Goal: Task Accomplishment & Management: Manage account settings

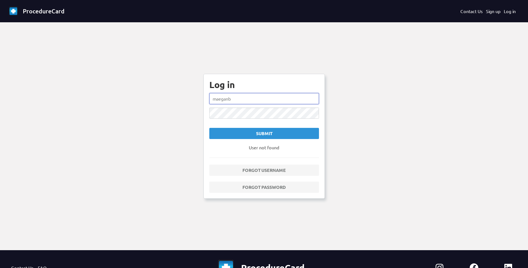
drag, startPoint x: 238, startPoint y: 96, endPoint x: 180, endPoint y: 99, distance: 57.7
click at [180, 99] on ng-component "ProcedureCard Contact Us Sign up Log in Log in maeganb Submit User not found Fo…" at bounding box center [264, 163] width 528 height 327
drag, startPoint x: 251, startPoint y: 103, endPoint x: 205, endPoint y: 101, distance: 46.8
click at [205, 101] on div "Log in maeganb Submit User not found Forgot username Forgot password" at bounding box center [264, 136] width 121 height 125
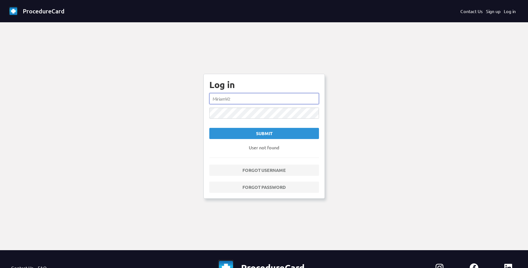
type input "MiriamV2"
click at [209, 128] on button "Submit" at bounding box center [264, 133] width 110 height 11
click at [207, 117] on div "Log in MiriamV2 Submit User not found Forgot username Forgot password" at bounding box center [264, 136] width 121 height 125
drag, startPoint x: 236, startPoint y: 97, endPoint x: 193, endPoint y: 108, distance: 43.8
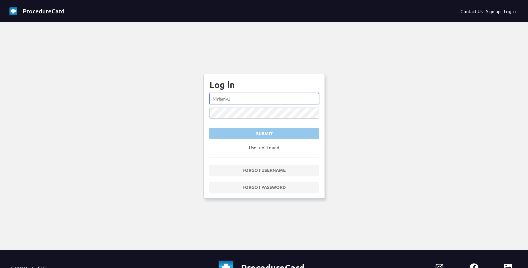
click at [194, 108] on ng-component "ProcedureCard Contact Us Sign up Log in Log in MiriamV2 Submit User not found F…" at bounding box center [264, 163] width 528 height 327
type input "[PERSON_NAME].gao"
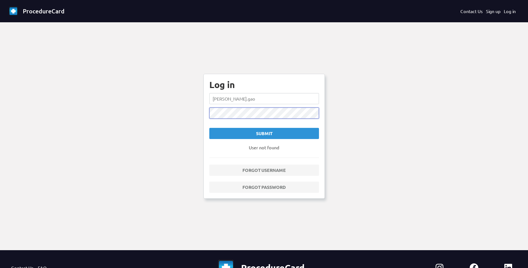
click at [209, 128] on button "Submit" at bounding box center [264, 133] width 110 height 11
click at [254, 133] on div "Submit" at bounding box center [264, 133] width 100 height 7
click at [190, 118] on ng-component "ProcedureCard Contact Us Sign up Log in Log in [PERSON_NAME].gao Submit User no…" at bounding box center [264, 163] width 528 height 327
click at [209, 128] on button "Submit" at bounding box center [264, 133] width 110 height 11
